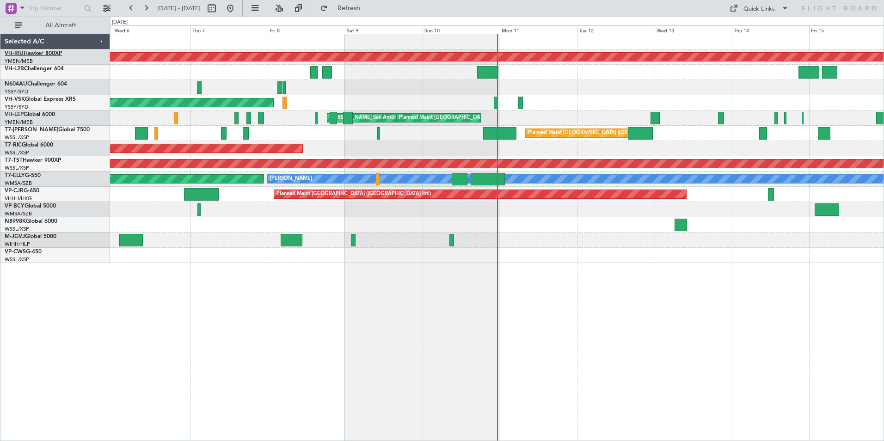
click at [46, 52] on link "VH-RIU Hawker 800XP" at bounding box center [33, 54] width 57 height 6
click at [33, 84] on link "N604AU Challenger 604" at bounding box center [36, 84] width 62 height 6
click at [31, 86] on link "N604AU Challenger 604" at bounding box center [36, 84] width 62 height 6
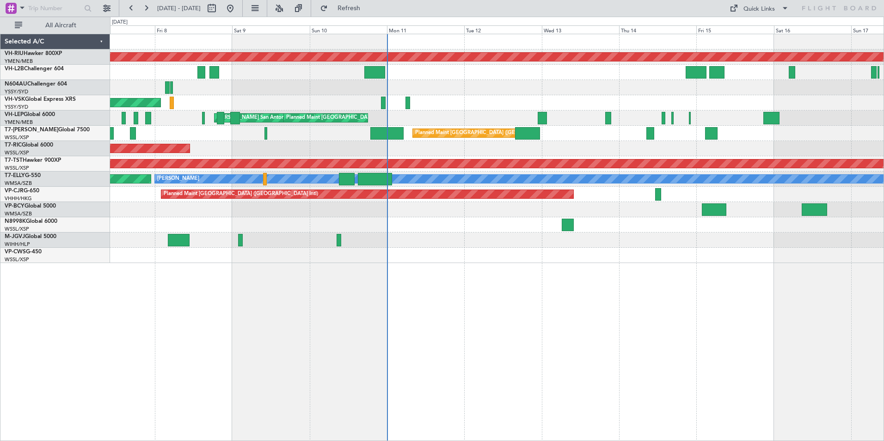
click at [340, 113] on div "[PERSON_NAME] San Antonio (San Antonio Intl) Planned Maint [GEOGRAPHIC_DATA] ([…" at bounding box center [497, 118] width 774 height 15
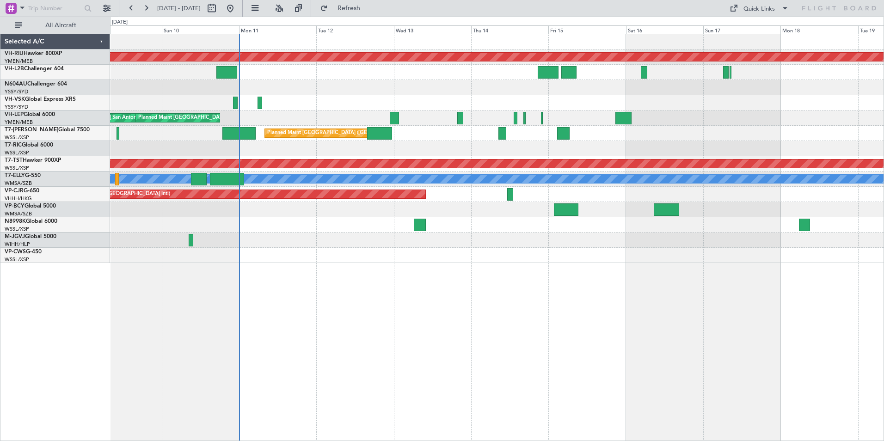
click at [529, 82] on div at bounding box center [497, 87] width 774 height 15
click at [612, 91] on div at bounding box center [497, 87] width 774 height 15
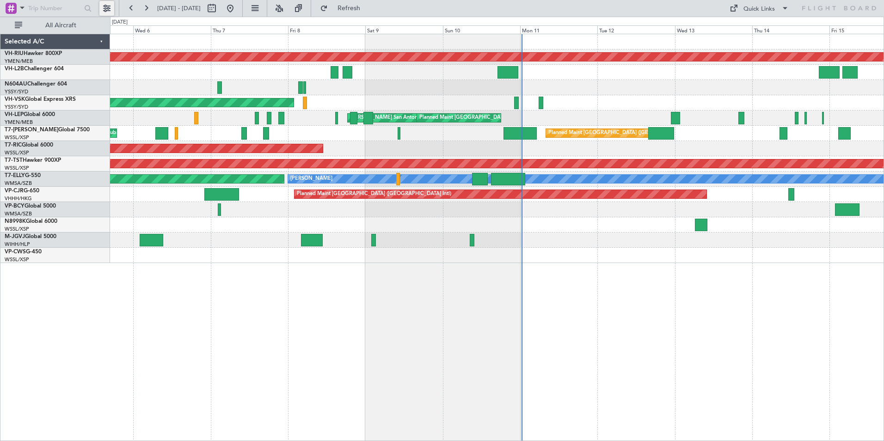
click at [105, 7] on button at bounding box center [106, 8] width 15 height 15
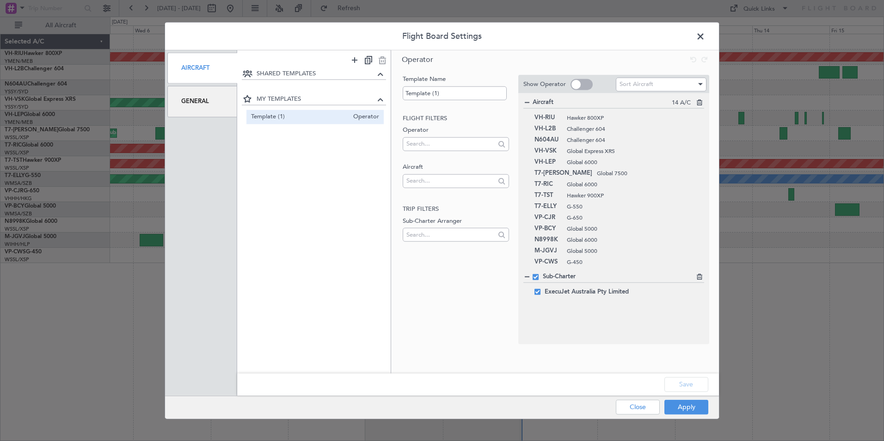
click at [705, 37] on span at bounding box center [705, 39] width 0 height 19
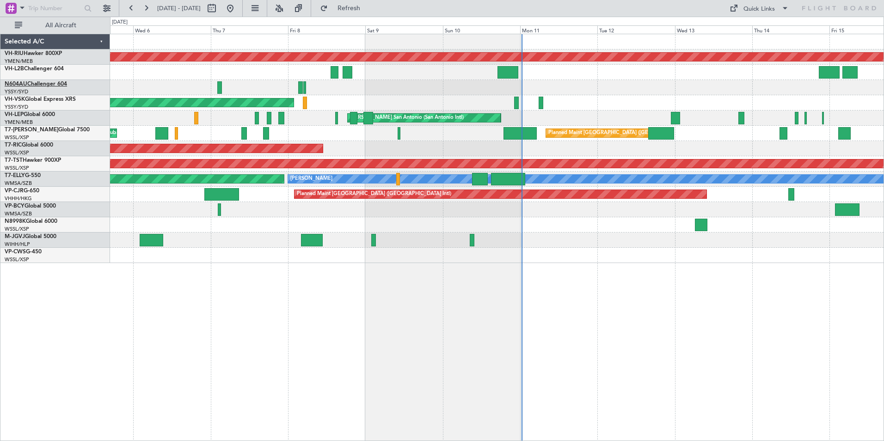
click at [33, 86] on link "N604AU Challenger 604" at bounding box center [36, 84] width 62 height 6
click at [40, 99] on link "VH-VSK Global Express XRS" at bounding box center [40, 100] width 71 height 6
click at [35, 97] on link "VH-VSK Global Express XRS" at bounding box center [40, 100] width 71 height 6
click at [36, 97] on link "VH-VSK Global Express XRS" at bounding box center [40, 100] width 71 height 6
click at [28, 113] on link "VH-LEP Global 6000" at bounding box center [30, 115] width 50 height 6
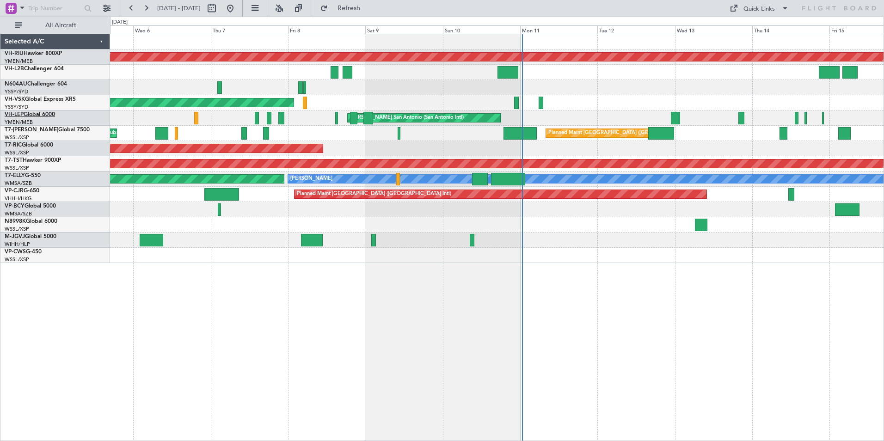
click at [33, 115] on link "VH-LEP Global 6000" at bounding box center [30, 115] width 50 height 6
